Goal: Information Seeking & Learning: Learn about a topic

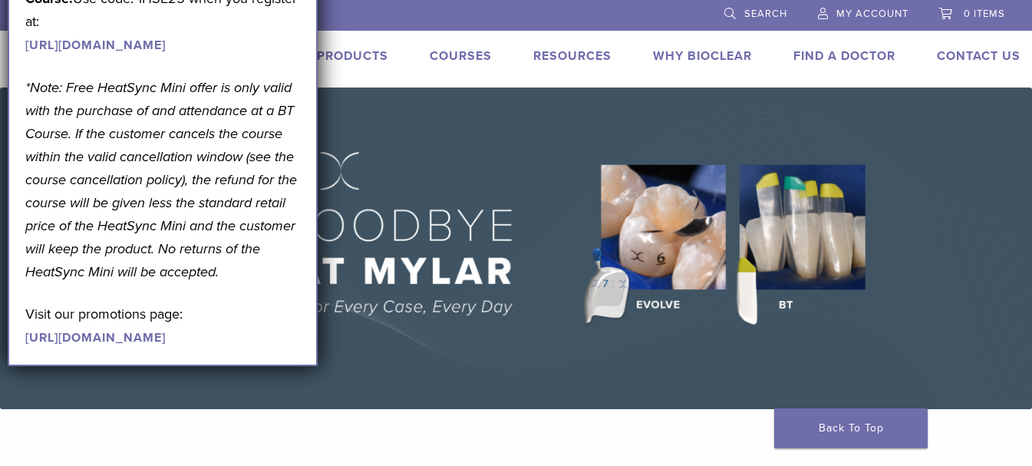
click at [377, 55] on link "Products" at bounding box center [352, 55] width 71 height 15
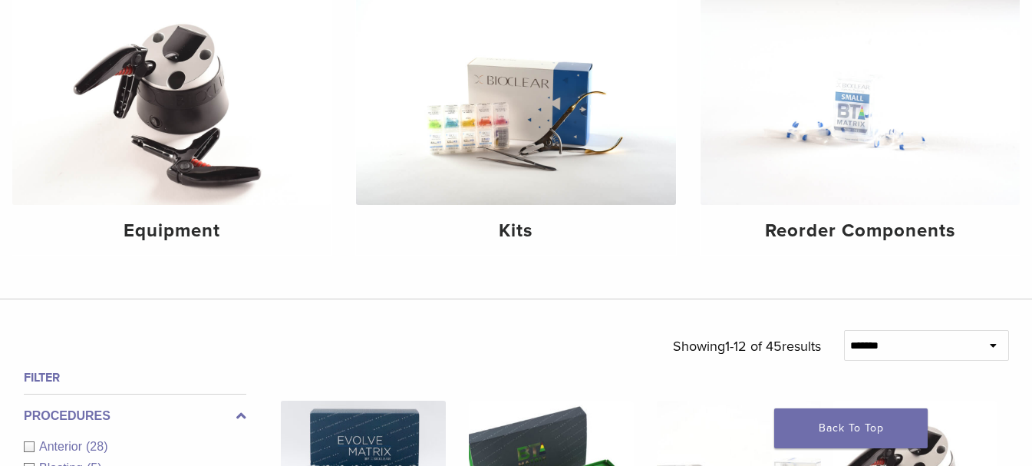
scroll to position [230, 0]
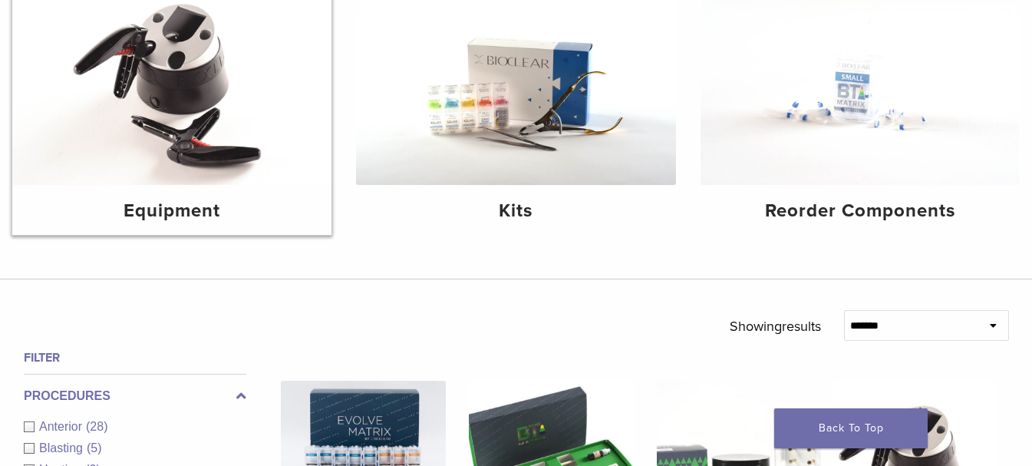
click at [209, 217] on h4 "Equipment" at bounding box center [172, 211] width 295 height 28
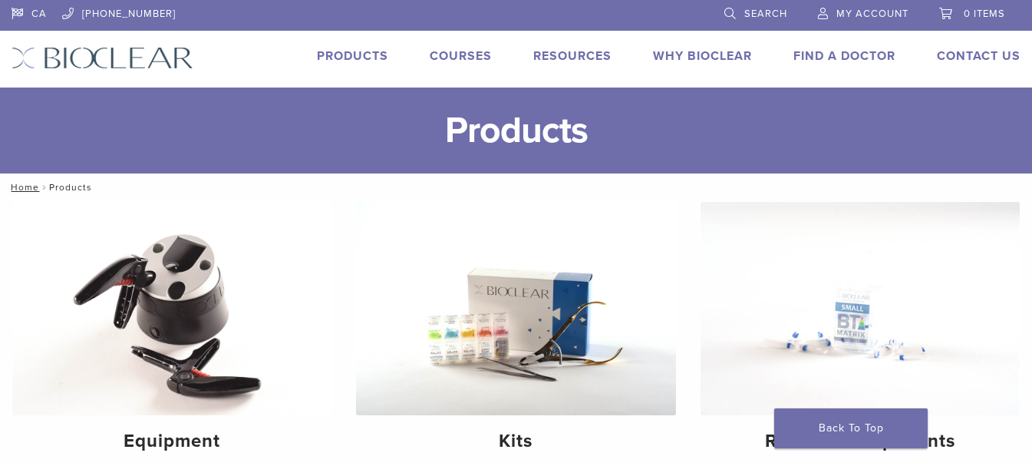
scroll to position [230, 0]
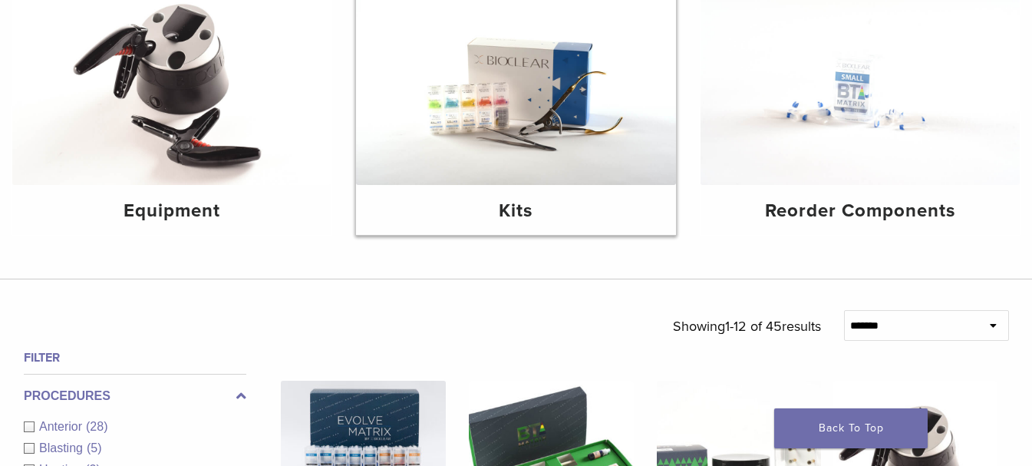
click at [510, 156] on img at bounding box center [515, 78] width 319 height 213
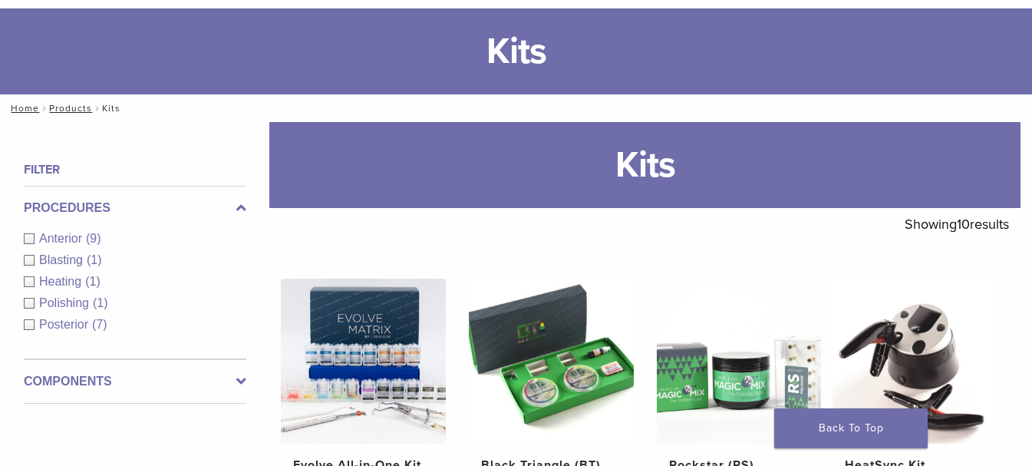
scroll to position [383, 0]
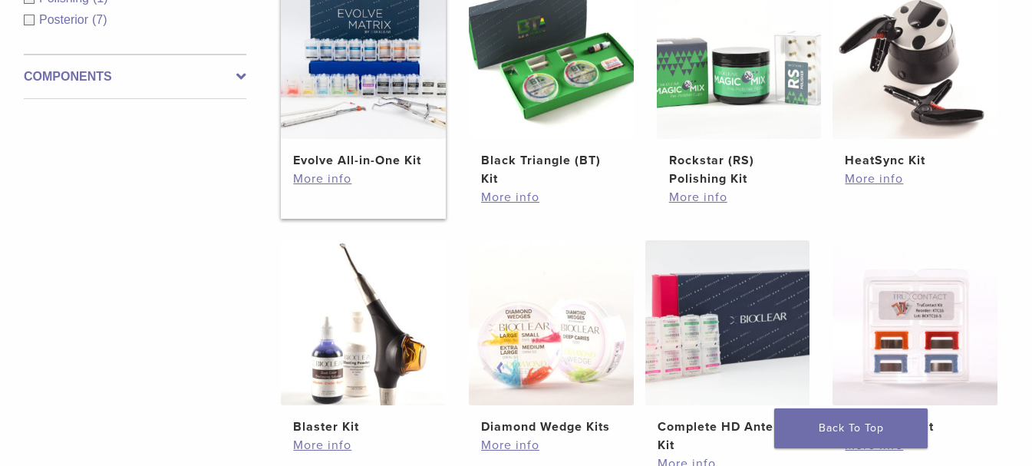
click at [406, 159] on h2 "Evolve All-in-One Kit" at bounding box center [363, 160] width 140 height 18
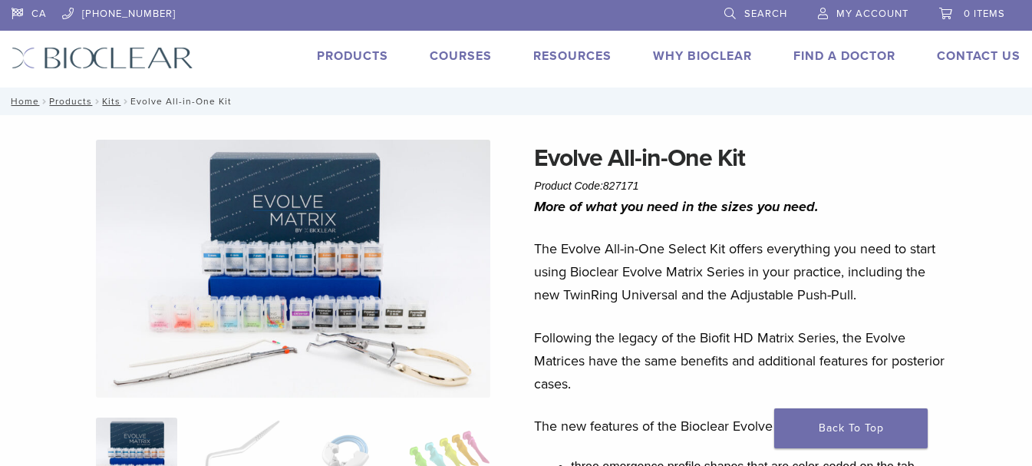
click at [492, 54] on div "Products Courses Resources Expand child menu Technique Guides, IFU, & SDS Why B…" at bounding box center [618, 58] width 850 height 22
click at [478, 53] on link "Courses" at bounding box center [461, 55] width 62 height 15
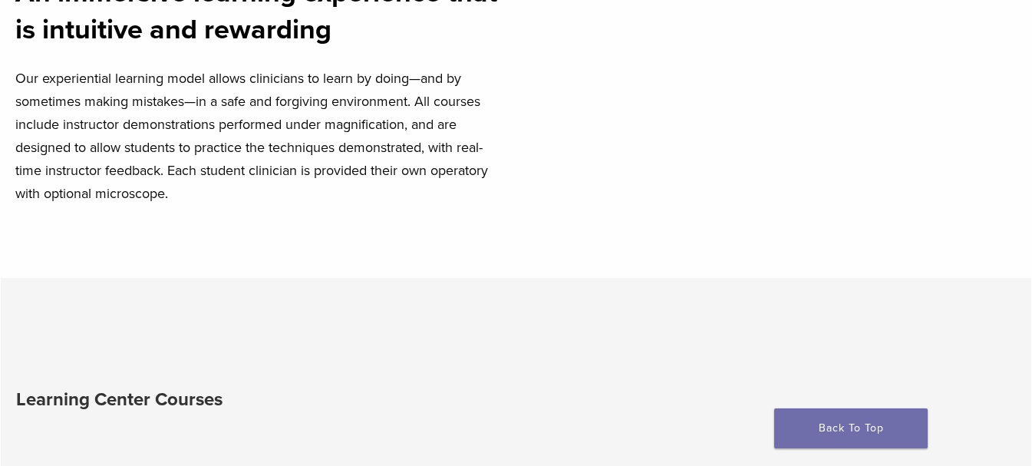
scroll to position [230, 0]
